Goal: Transaction & Acquisition: Purchase product/service

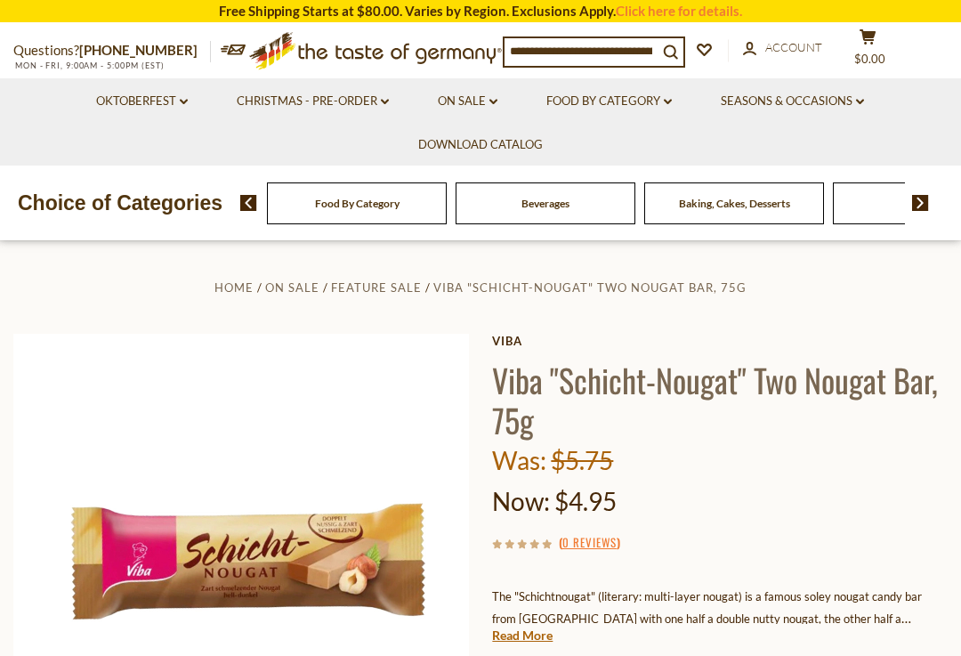
click at [491, 101] on icon at bounding box center [494, 101] width 8 height 5
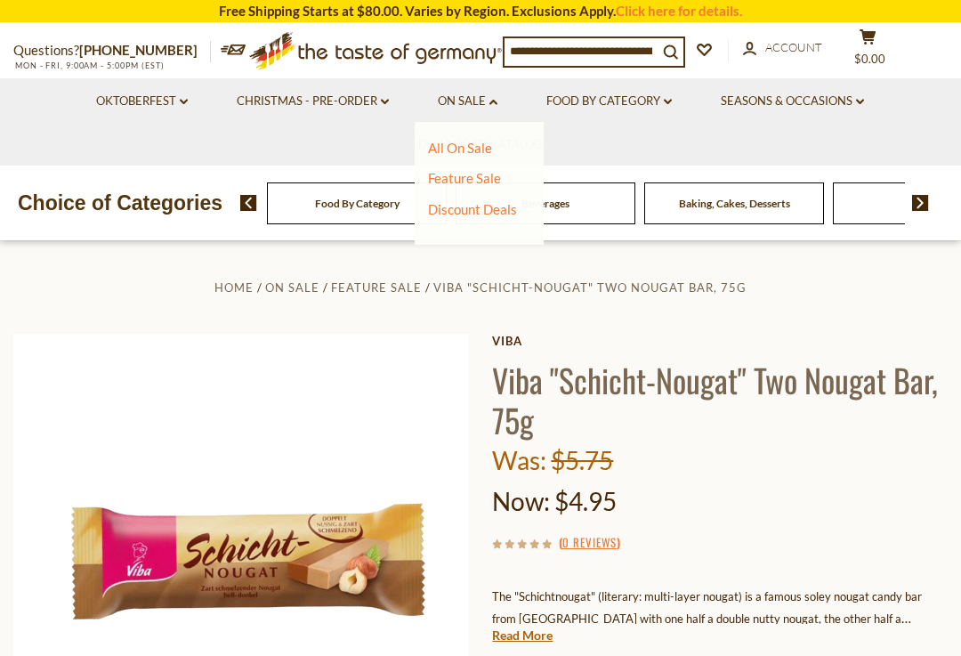
click at [492, 175] on link "Feature Sale" at bounding box center [464, 178] width 73 height 16
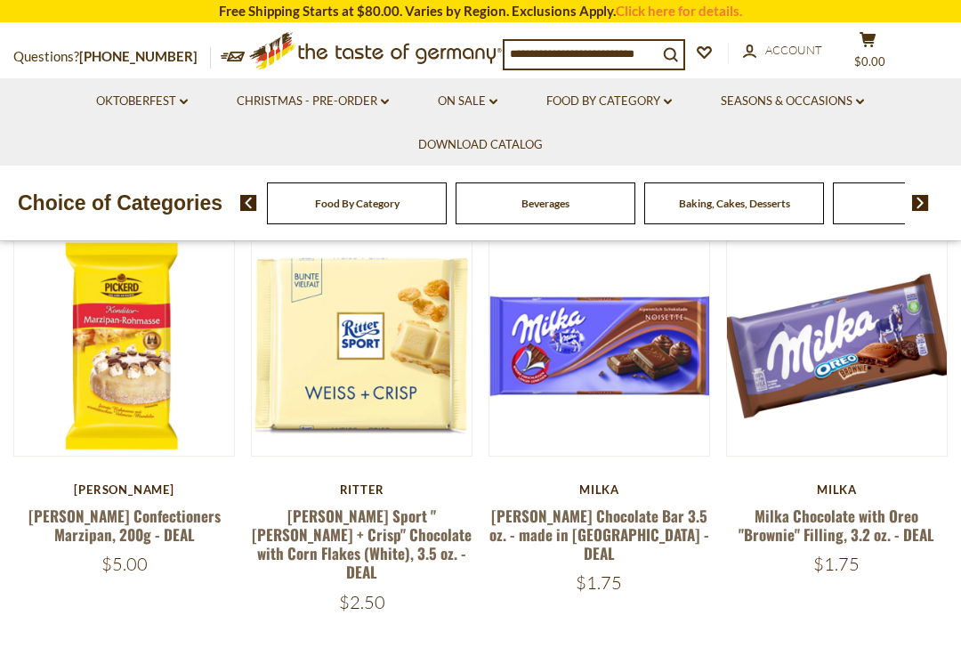
scroll to position [270, 0]
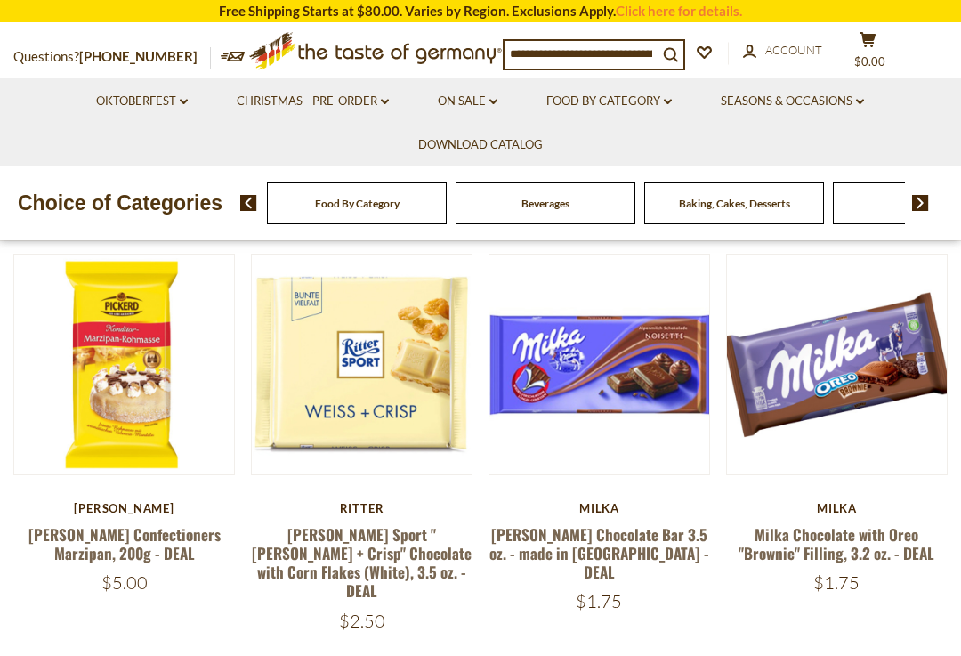
click at [317, 101] on button "Quick View" at bounding box center [362, 81] width 120 height 40
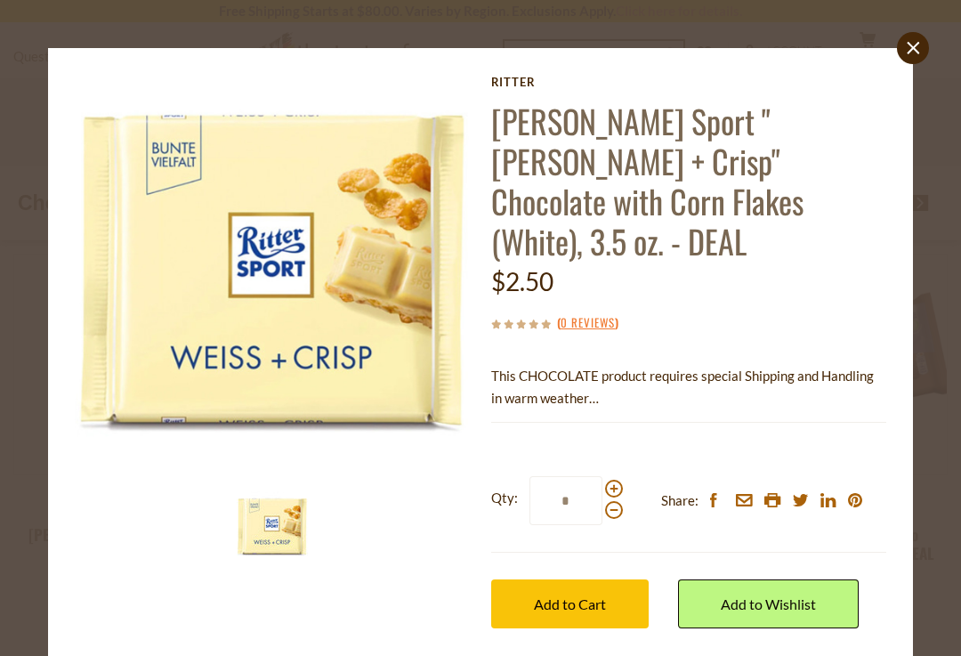
scroll to position [0, 0]
click at [261, 529] on img at bounding box center [272, 526] width 71 height 71
click at [256, 534] on img at bounding box center [272, 526] width 71 height 71
click at [186, 384] on img at bounding box center [273, 273] width 396 height 396
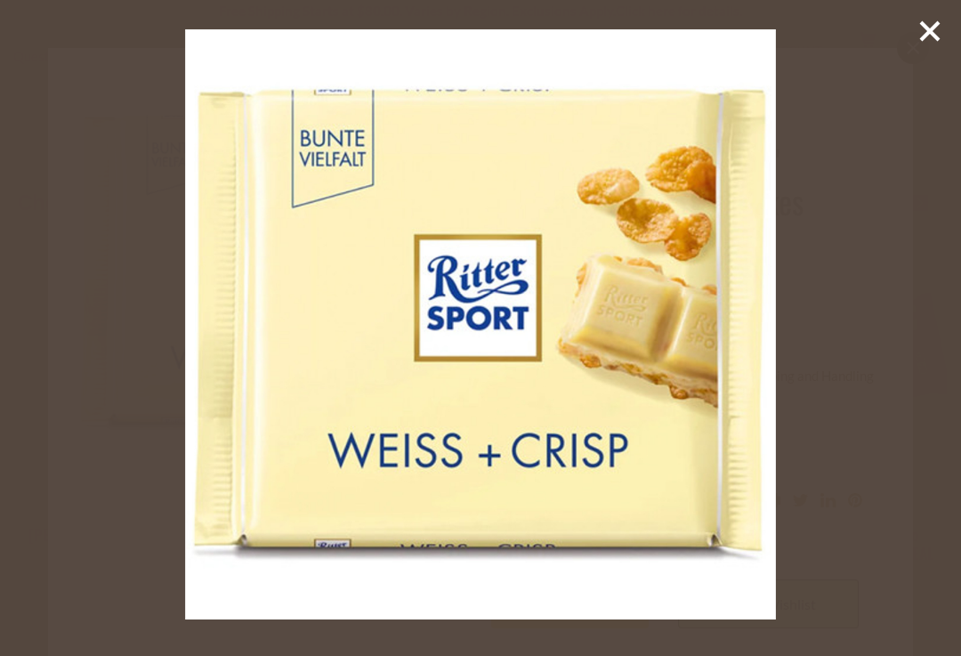
click at [174, 366] on div at bounding box center [480, 328] width 961 height 656
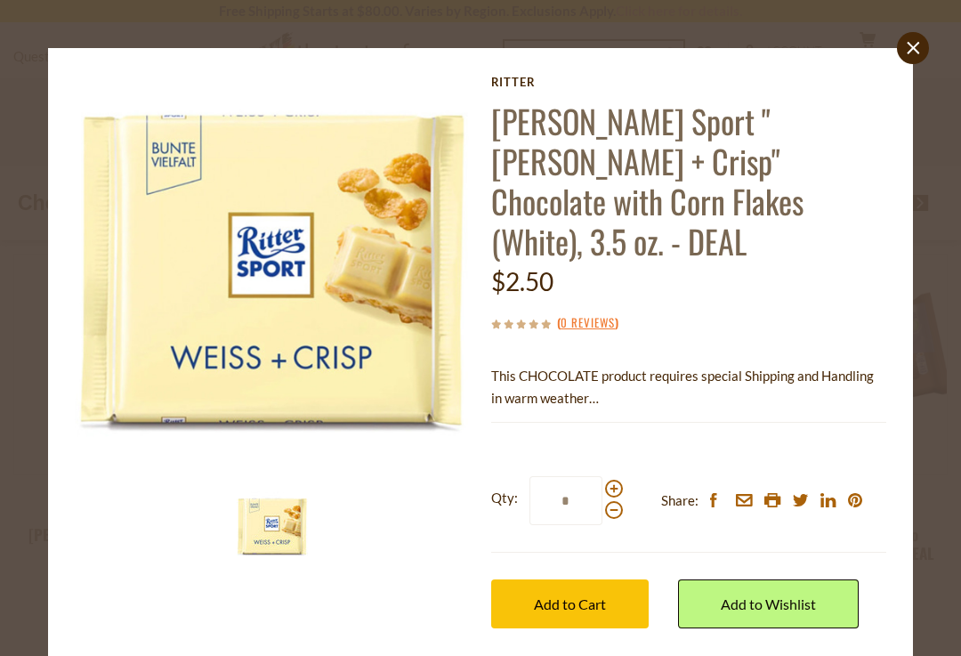
scroll to position [1, 0]
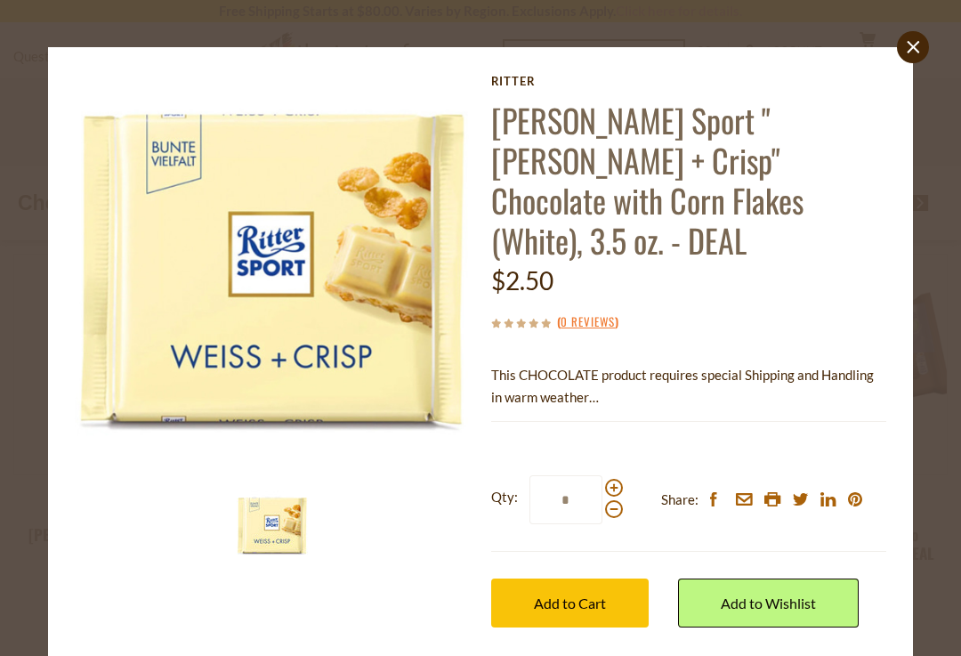
click at [193, 337] on img at bounding box center [273, 272] width 396 height 396
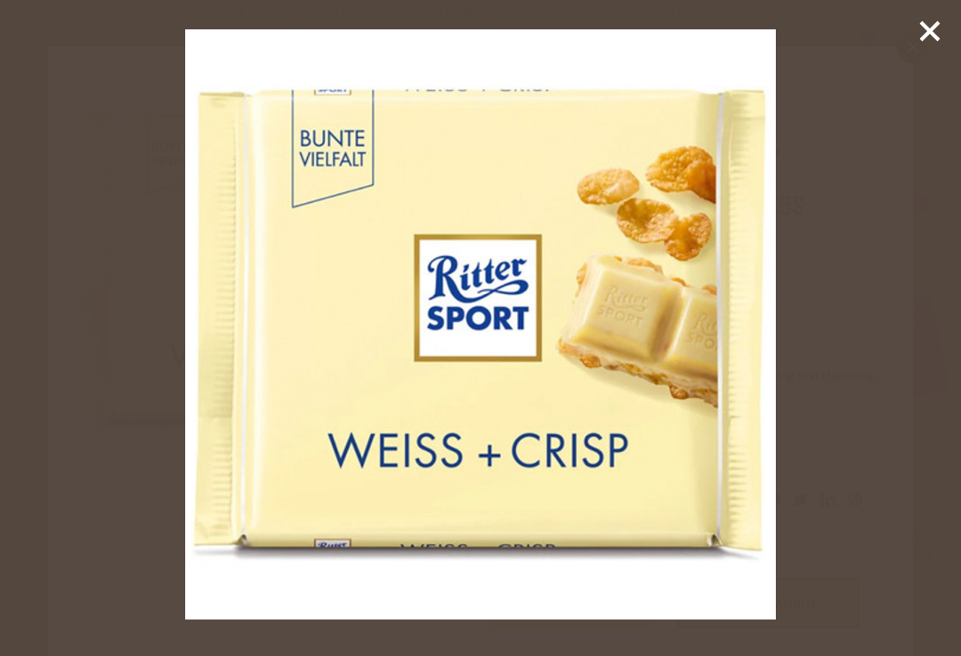
click at [937, 13] on div at bounding box center [480, 328] width 961 height 656
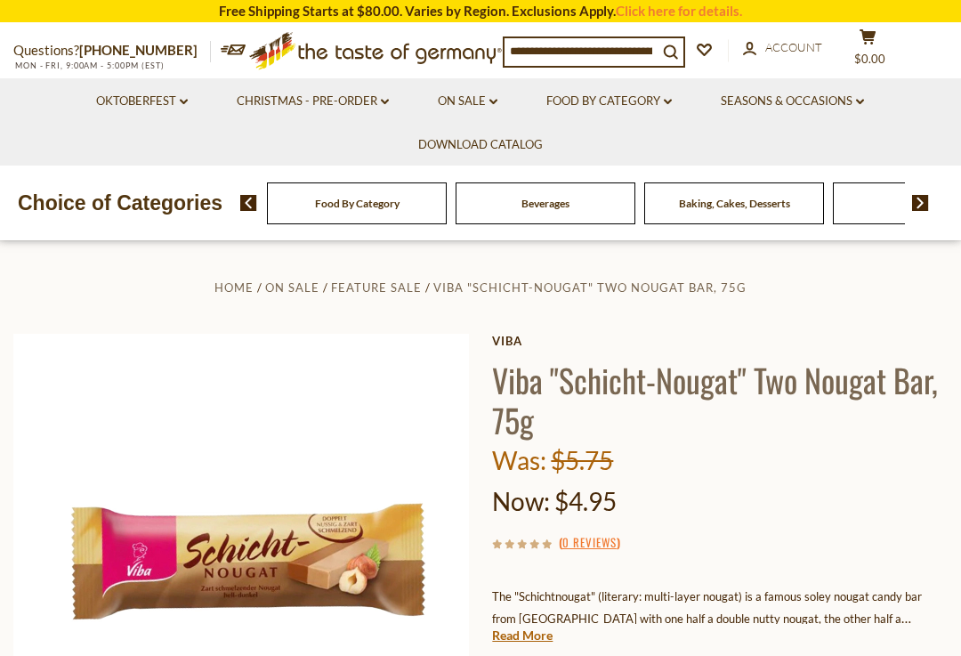
click at [497, 100] on icon at bounding box center [494, 101] width 8 height 5
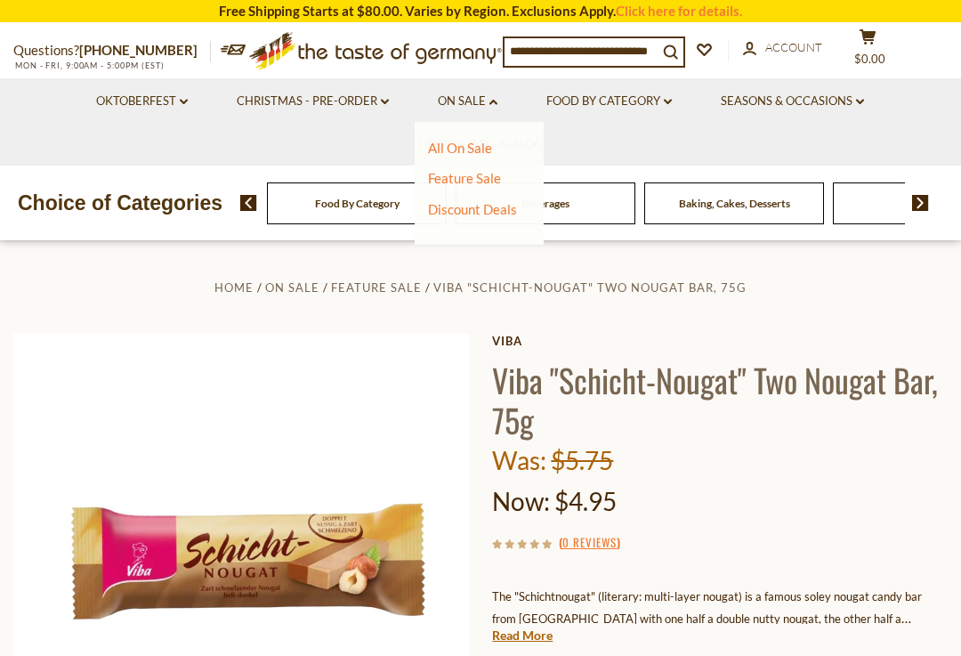
click at [510, 201] on link "Discount Deals" at bounding box center [472, 209] width 89 height 25
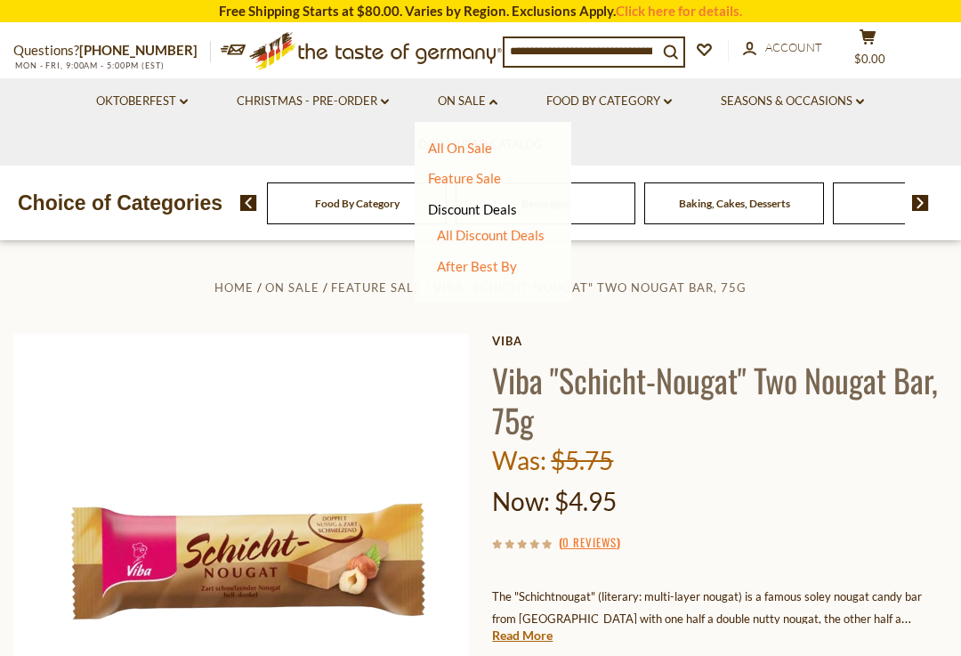
click at [504, 259] on link "After Best By" at bounding box center [477, 266] width 80 height 16
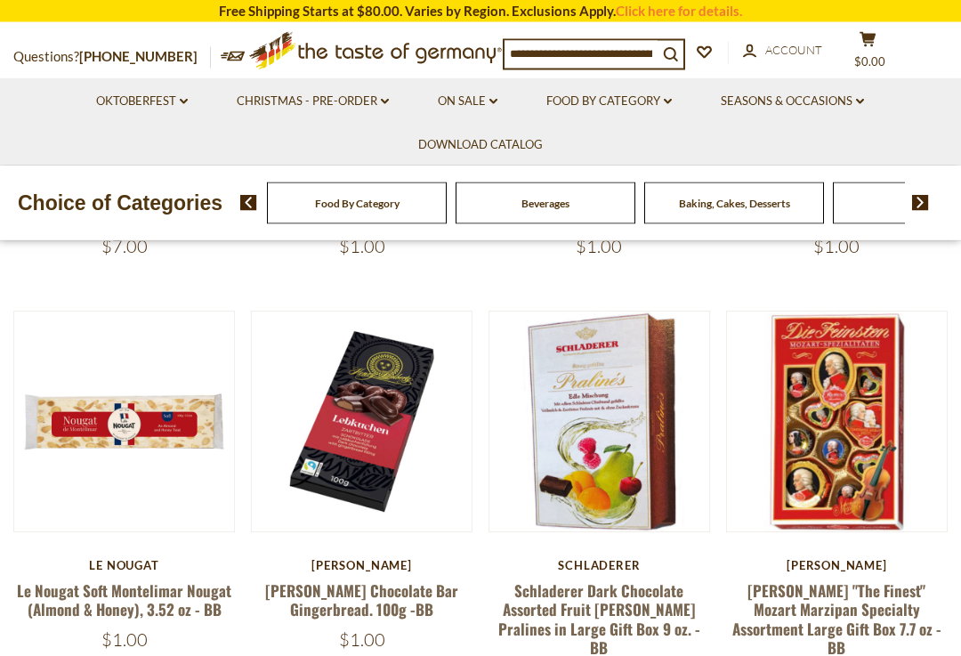
scroll to position [668, 0]
click at [922, 340] on link at bounding box center [837, 421] width 185 height 185
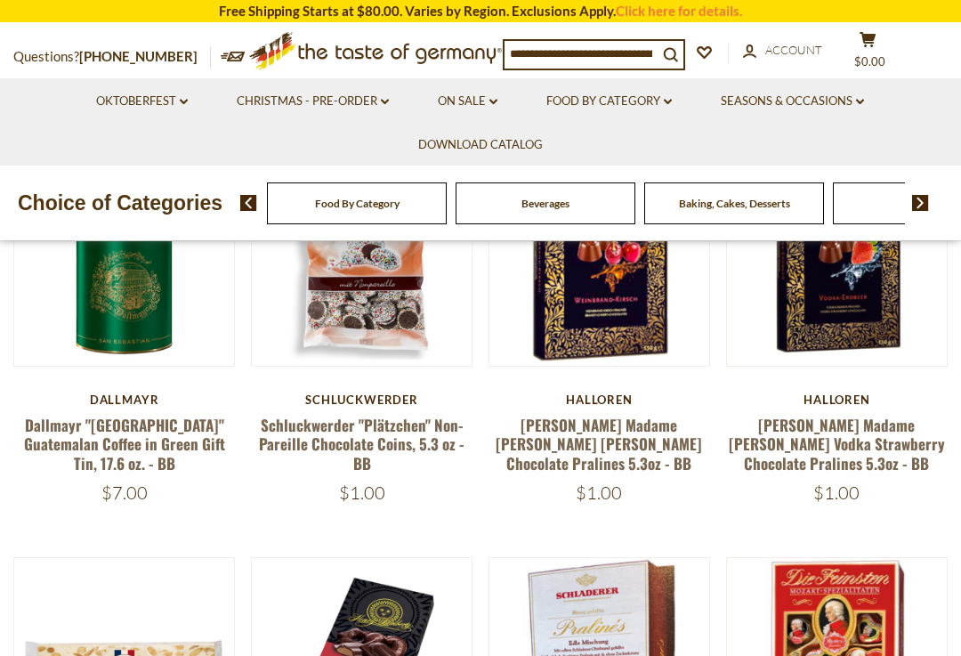
scroll to position [421, 0]
